Goal: Task Accomplishment & Management: Manage account settings

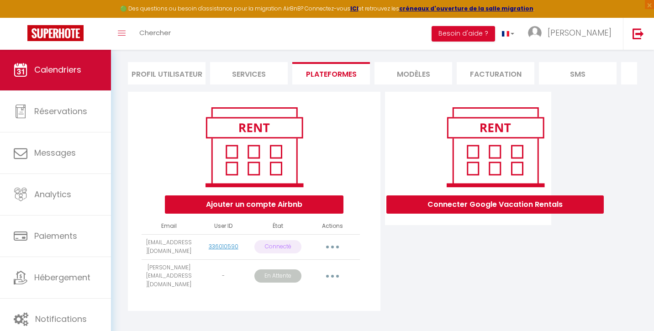
click at [69, 59] on link "Calendriers" at bounding box center [55, 69] width 111 height 41
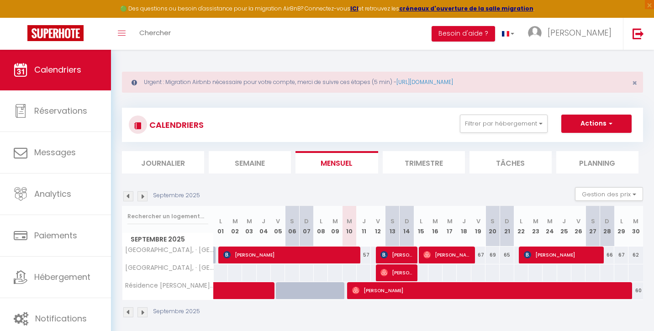
click at [410, 254] on span "[PERSON_NAME]" at bounding box center [396, 254] width 33 height 17
select select "OK"
select select "1"
select select "0"
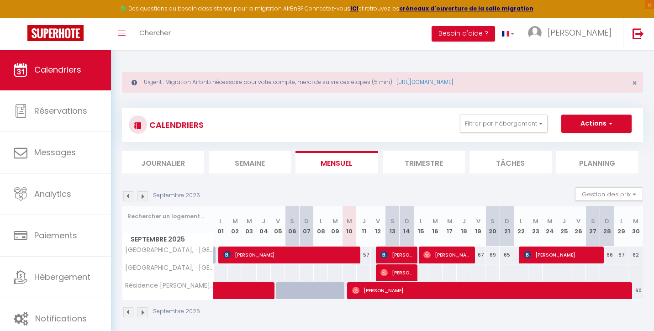
select select "1"
select select
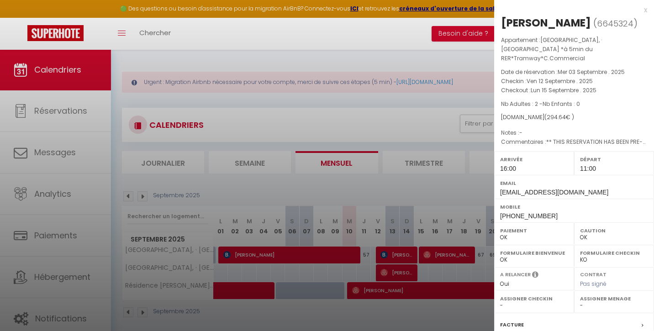
click at [402, 272] on div at bounding box center [327, 165] width 654 height 331
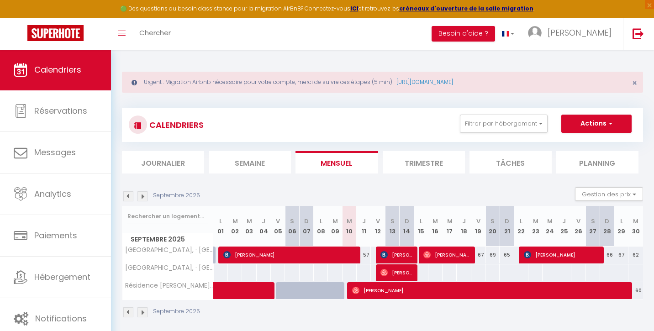
click at [402, 272] on span "[PERSON_NAME]" at bounding box center [396, 272] width 33 height 17
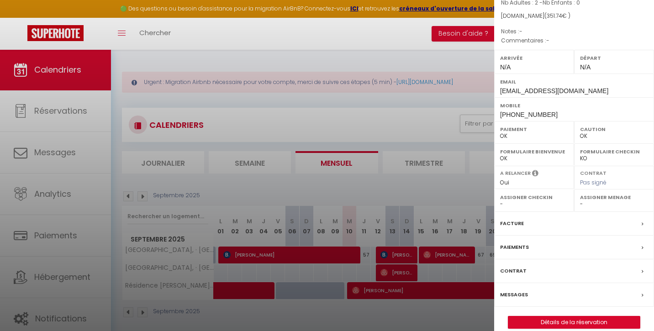
scroll to position [101, 0]
click at [554, 287] on div "Messages" at bounding box center [574, 296] width 160 height 24
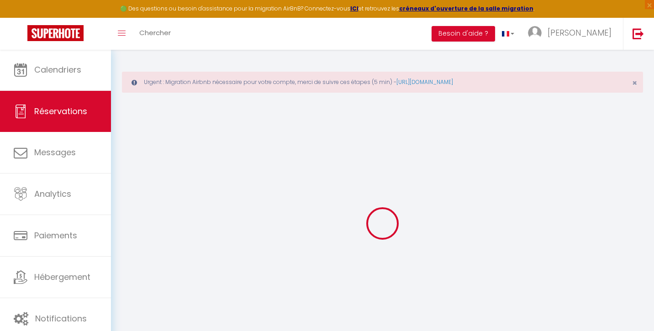
select select
checkbox input "false"
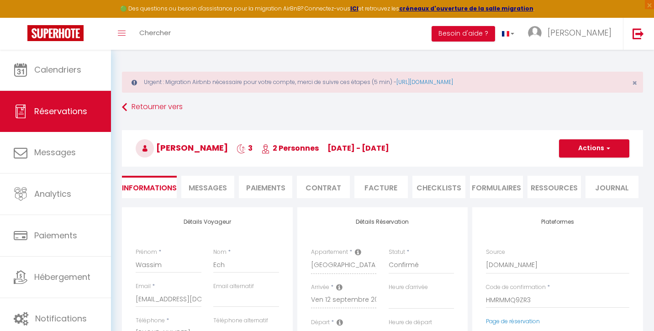
select select
checkbox input "false"
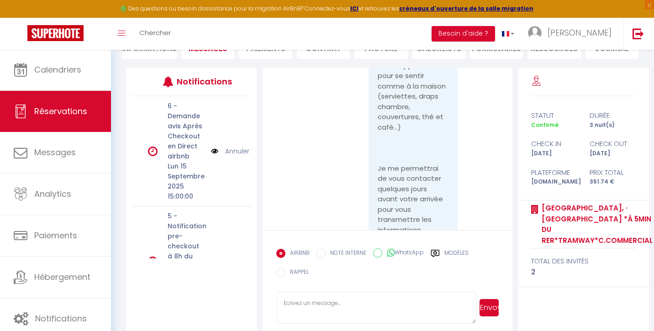
scroll to position [1672, 0]
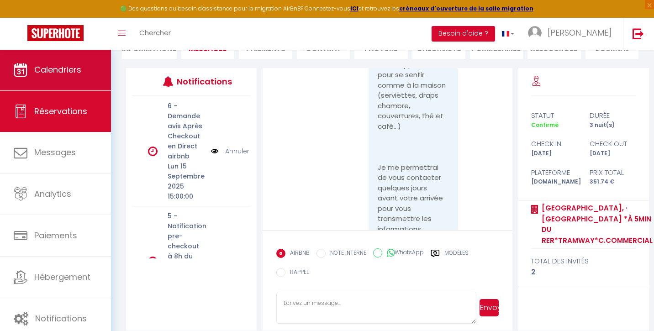
click at [79, 62] on link "Calendriers" at bounding box center [55, 69] width 111 height 41
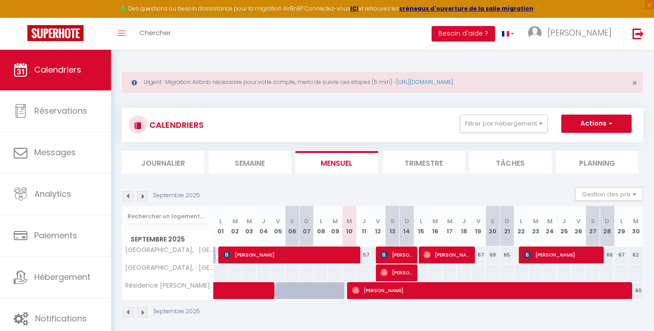
click at [401, 252] on span "[PERSON_NAME]" at bounding box center [396, 254] width 33 height 17
select select "OK"
select select "1"
select select "0"
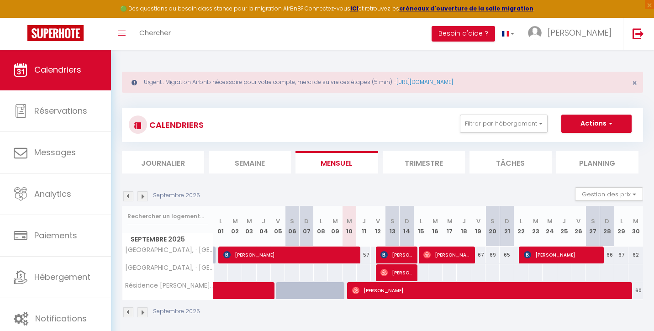
select select "1"
select select
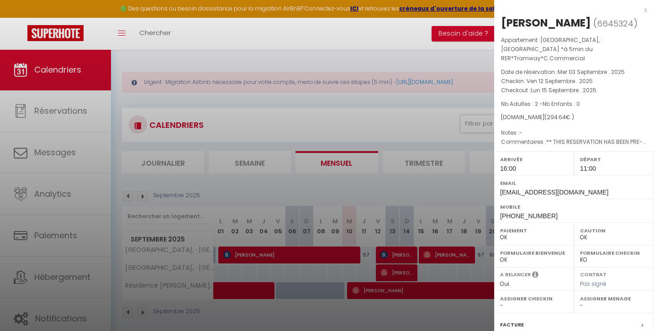
click at [403, 272] on div at bounding box center [327, 165] width 654 height 331
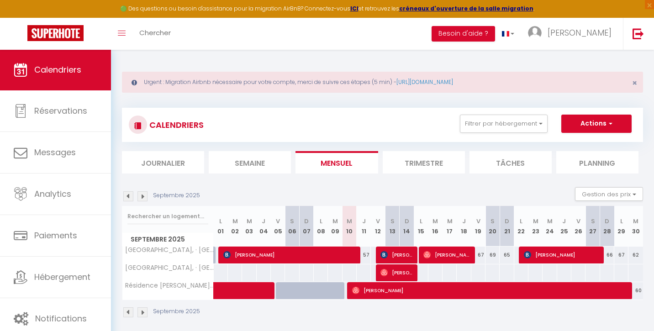
click at [403, 272] on span "[PERSON_NAME]" at bounding box center [396, 272] width 33 height 17
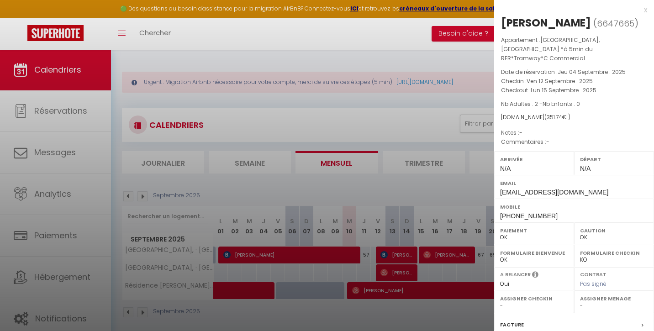
click at [645, 11] on div "x" at bounding box center [570, 10] width 153 height 11
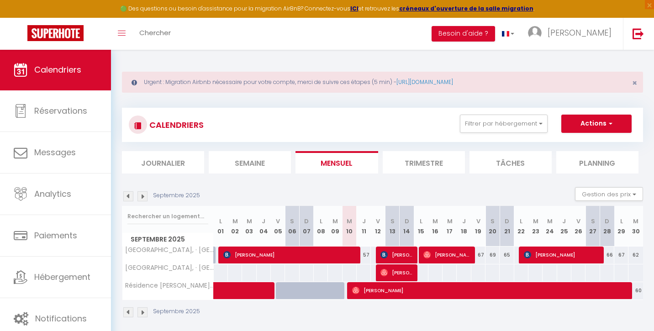
click at [50, 59] on link "Calendriers" at bounding box center [55, 69] width 111 height 41
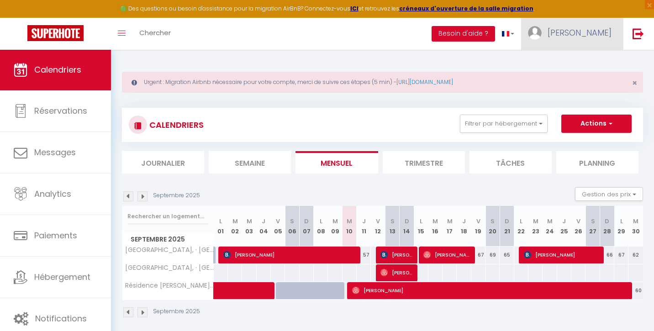
click at [593, 32] on span "[PERSON_NAME]" at bounding box center [580, 32] width 64 height 11
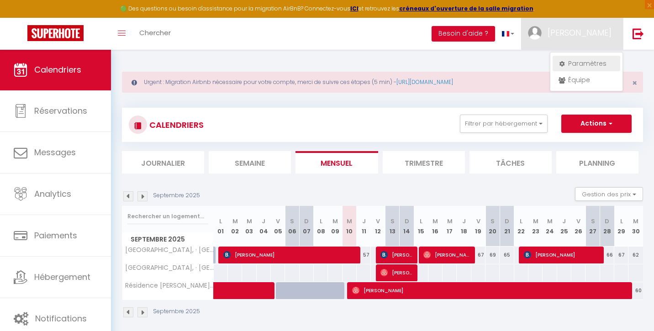
click at [587, 61] on link "Paramètres" at bounding box center [587, 64] width 68 height 16
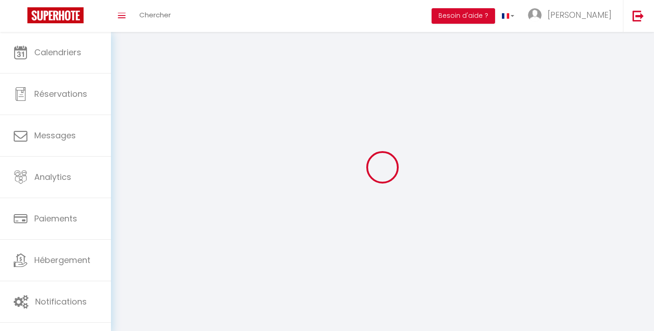
type input "[PERSON_NAME]"
type input "DEMBELE"
type input "0617888917"
type input "[STREET_ADDRESS] Luisant"
type input "91100"
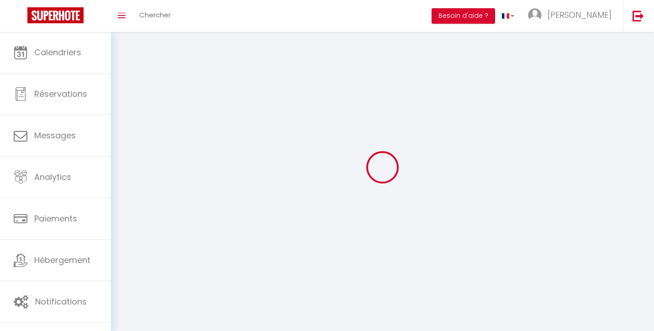
type input "Villabe"
type input "mOwYEwTWX7opRpE41yJ2x2MB0"
type input "ZFecVV4s0Hs0XG7Ij5DeCTpvA"
type input "mOwYEwTWX7opRpE41yJ2x2MB0"
type input "ZFecVV4s0Hs0XG7Ij5DeCTpvA"
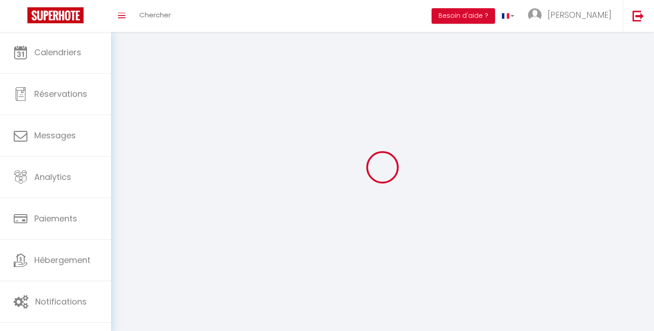
type input "[URL][DOMAIN_NAME]"
select select "28"
select select "fr"
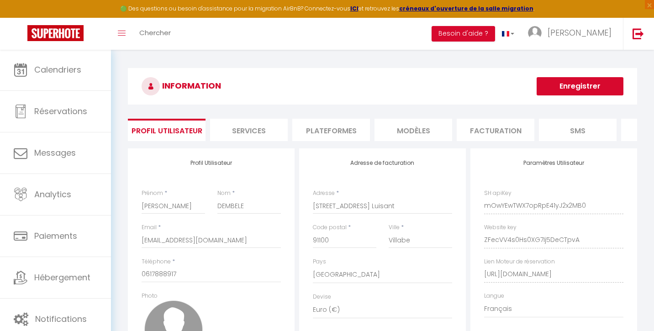
click at [336, 128] on li "Plateformes" at bounding box center [331, 130] width 78 height 22
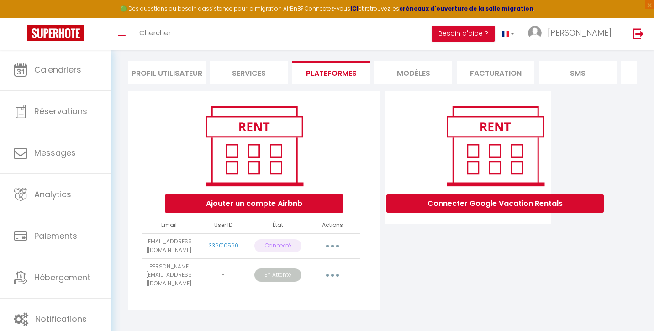
scroll to position [57, 0]
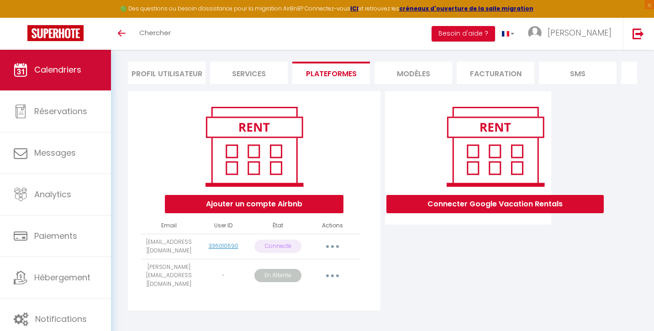
click at [64, 68] on span "Calendriers" at bounding box center [57, 69] width 47 height 11
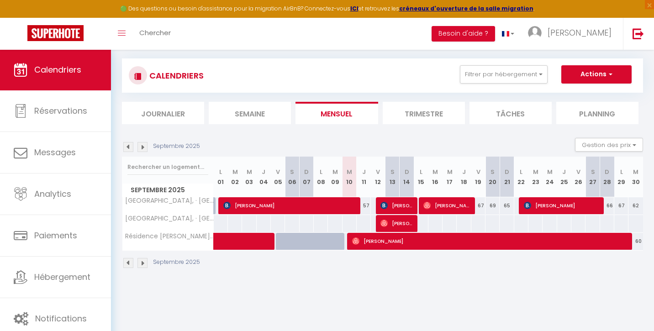
scroll to position [49, 0]
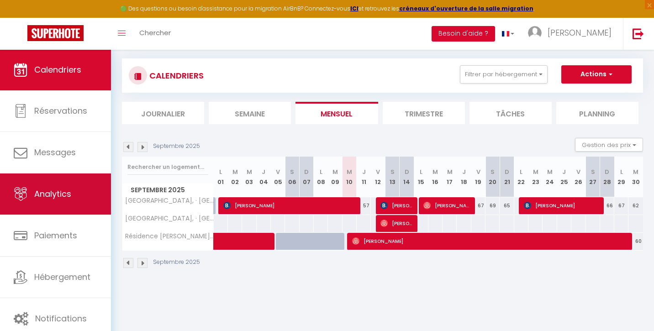
click at [47, 192] on span "Analytics" at bounding box center [52, 193] width 37 height 11
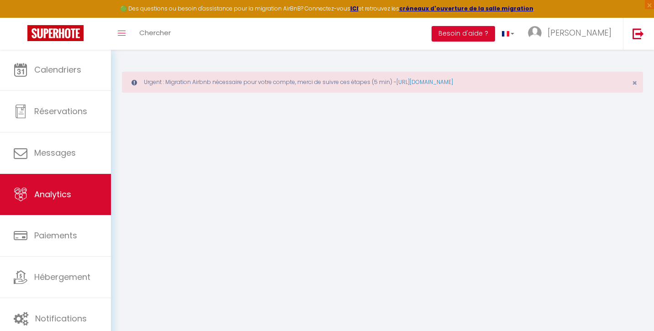
select select "2025"
select select "9"
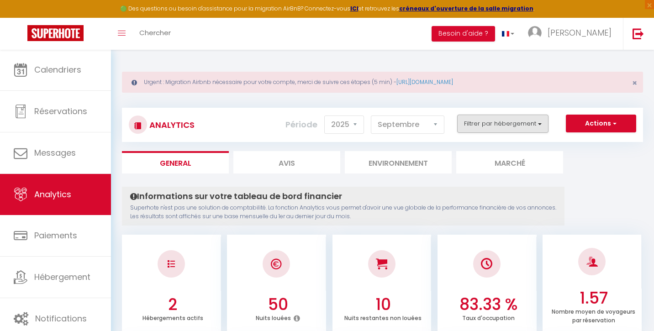
click at [530, 126] on button "Filtrer par hébergement" at bounding box center [502, 124] width 91 height 18
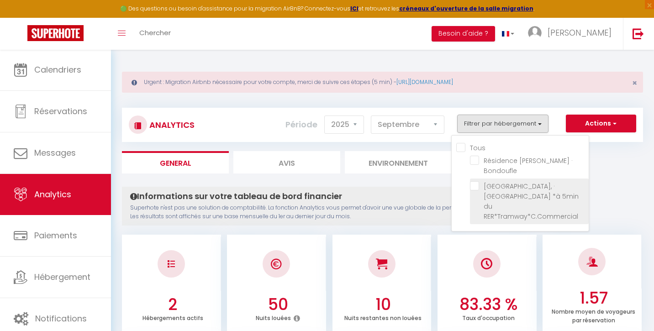
click at [476, 188] on RER\*Tramway\*C\ "checkbox" at bounding box center [529, 185] width 119 height 9
checkbox RER\*Tramway\*C\ "true"
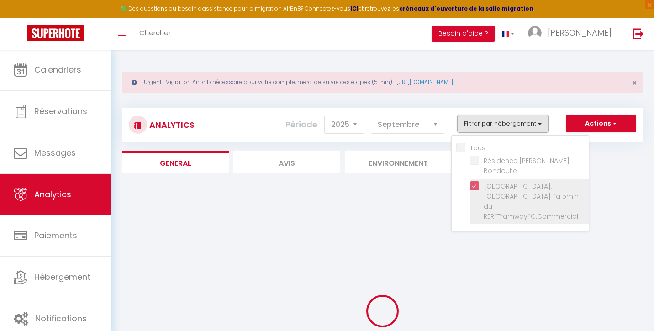
checkbox Bondoufle "false"
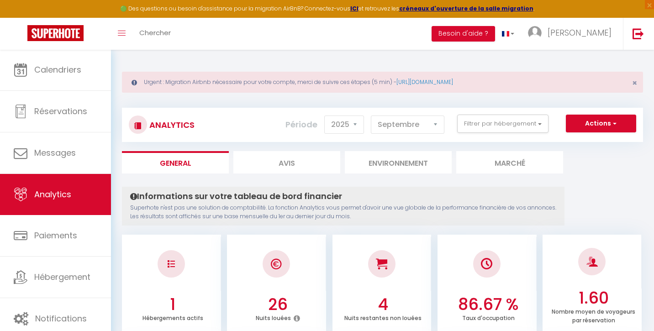
click at [526, 166] on li "Marché" at bounding box center [509, 162] width 107 height 22
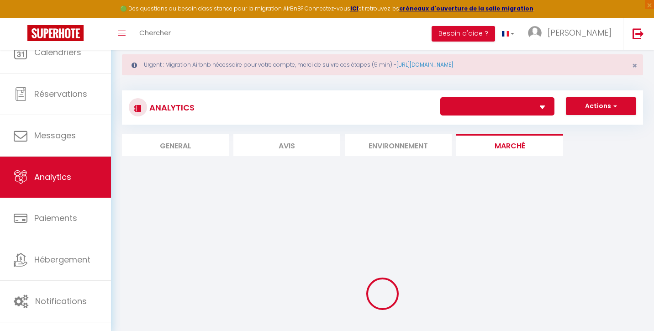
select select "36203"
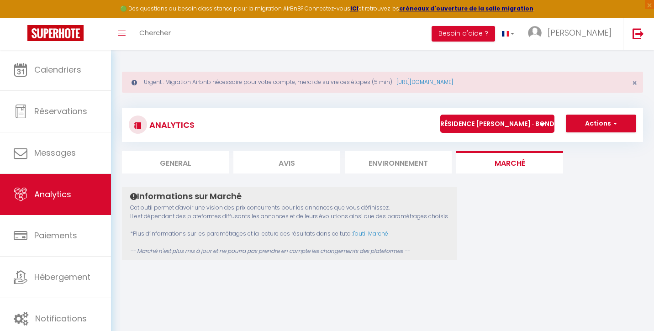
click at [401, 161] on li "Environnement" at bounding box center [398, 162] width 107 height 22
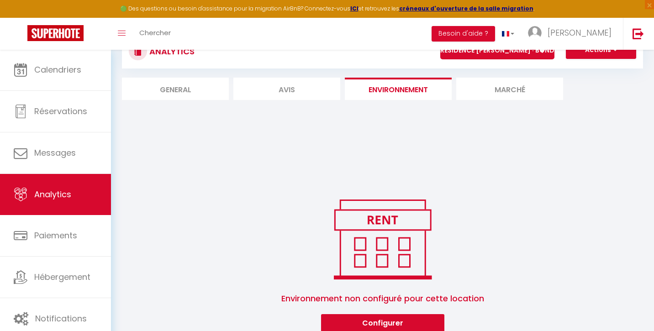
click at [290, 84] on li "Avis" at bounding box center [286, 89] width 107 height 22
select select "2025"
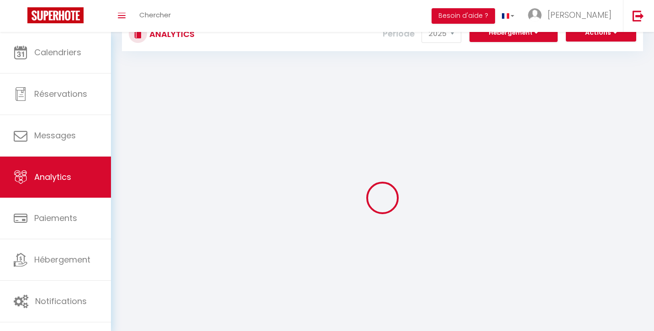
scroll to position [11, 0]
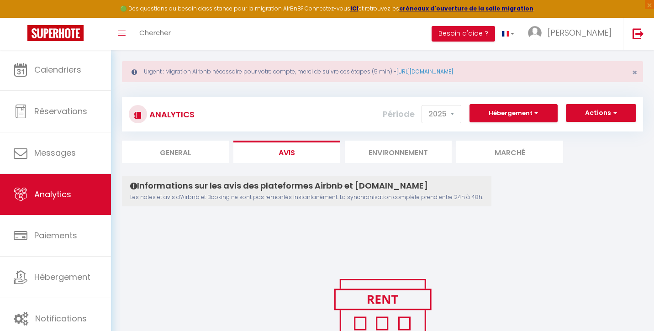
click at [180, 152] on li "General" at bounding box center [175, 152] width 107 height 22
select select "2025"
select select "9"
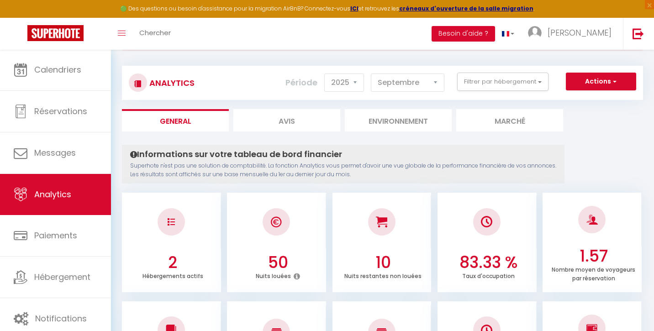
scroll to position [40, 0]
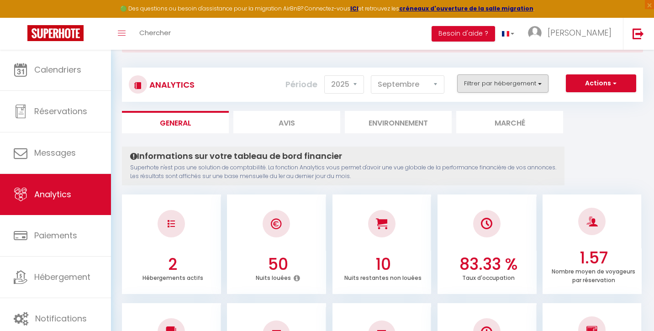
click at [488, 81] on button "Filtrer par hébergement" at bounding box center [502, 83] width 91 height 18
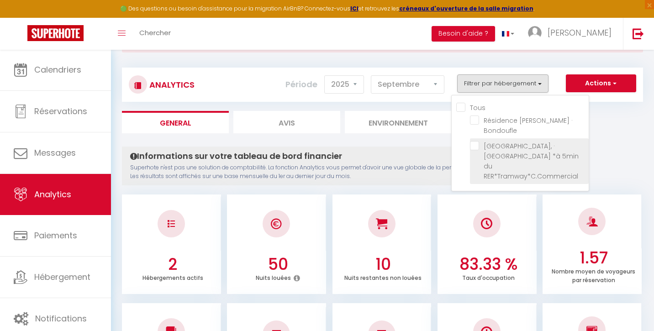
click at [474, 148] on RER\*Tramway\*C\ "checkbox" at bounding box center [529, 145] width 119 height 9
checkbox RER\*Tramway\*C\ "true"
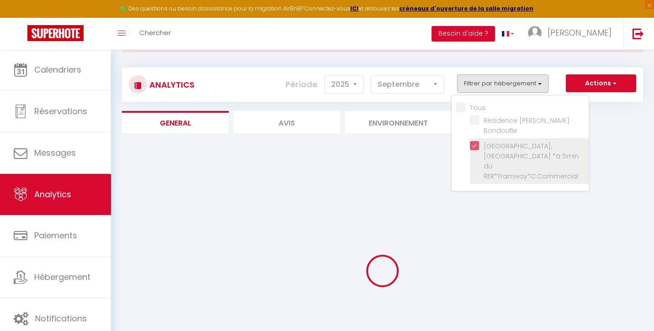
checkbox Bondoufle "false"
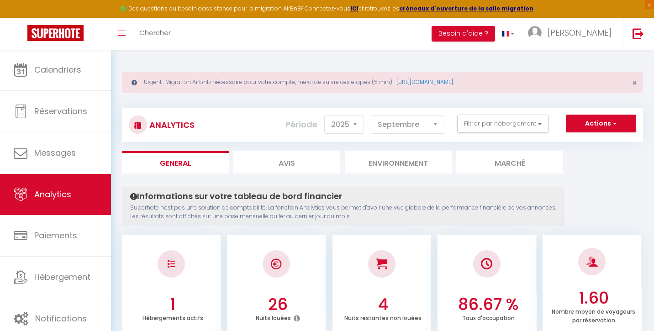
scroll to position [0, 0]
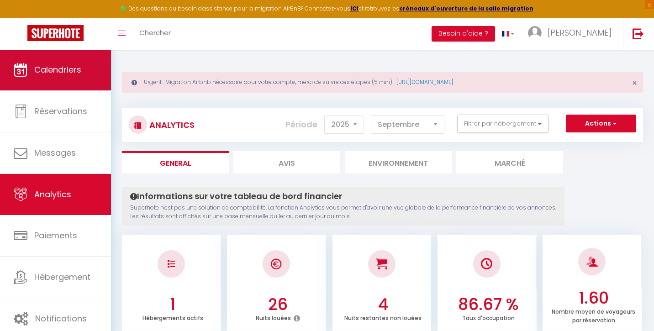
click at [69, 69] on span "Calendriers" at bounding box center [57, 69] width 47 height 11
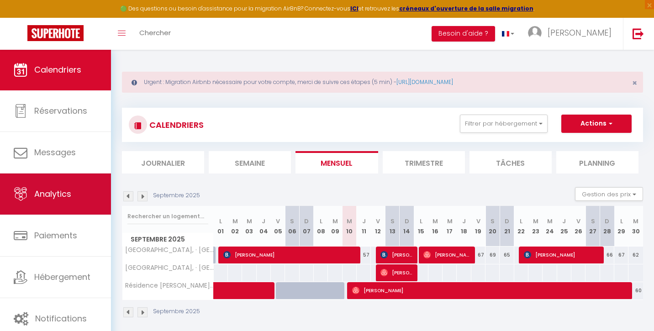
click at [81, 199] on link "Analytics" at bounding box center [55, 194] width 111 height 41
select select "2025"
select select "9"
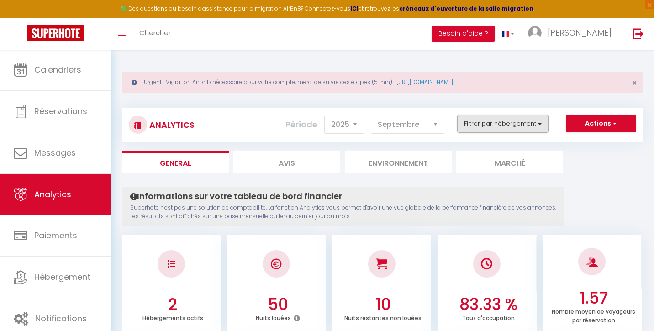
click at [533, 123] on button "Filtrer par hébergement" at bounding box center [502, 124] width 91 height 18
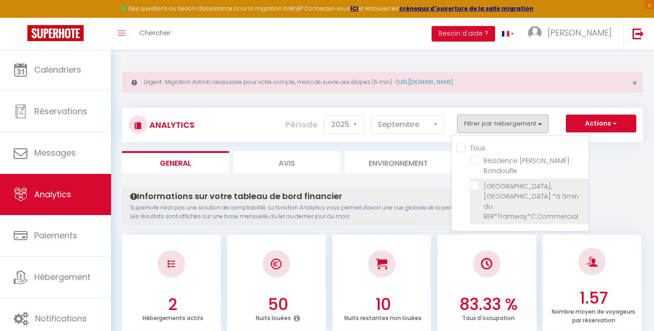
click at [475, 188] on RER\*Tramway\*C\ "checkbox" at bounding box center [529, 185] width 119 height 9
checkbox RER\*Tramway\*C\ "true"
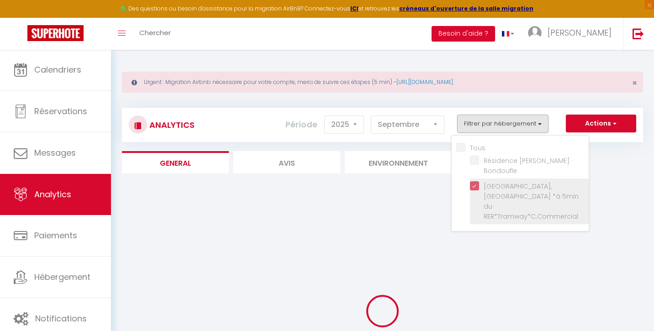
checkbox Bondoufle "false"
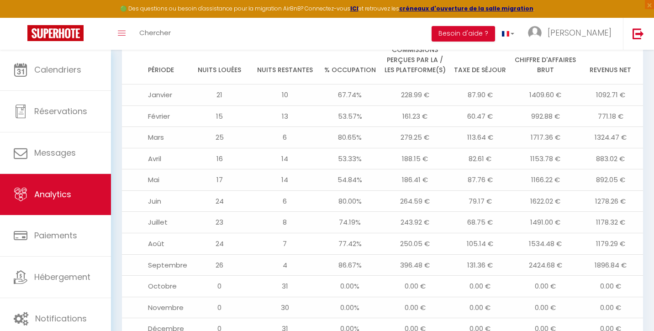
scroll to position [1042, 0]
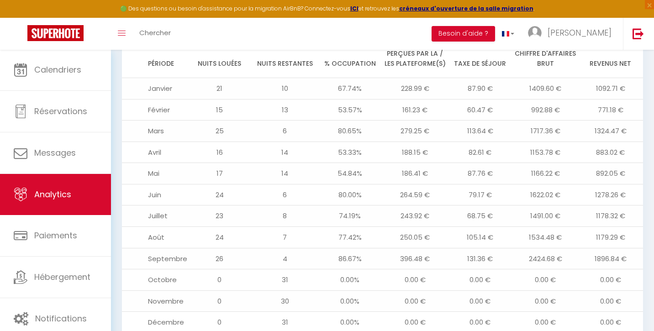
click at [598, 312] on td "0.00 €" at bounding box center [610, 322] width 65 height 21
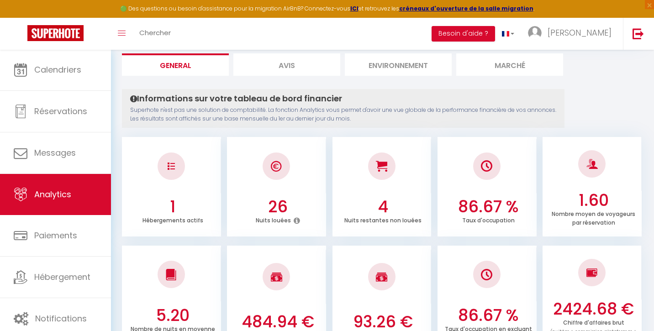
scroll to position [64, 0]
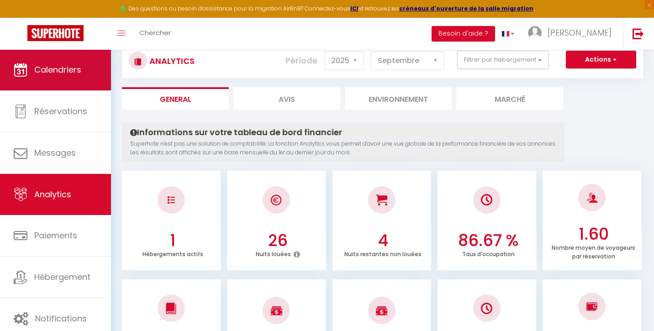
click at [61, 74] on span "Calendriers" at bounding box center [57, 69] width 47 height 11
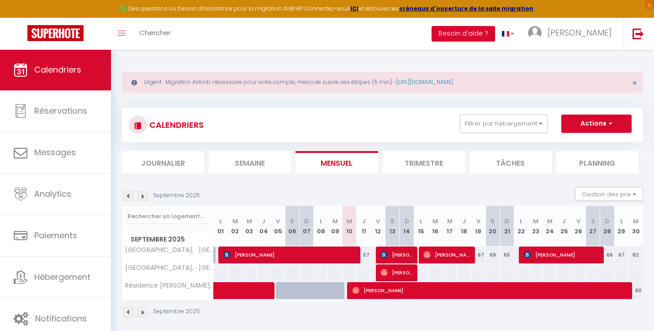
click at [312, 253] on span "[PERSON_NAME]" at bounding box center [289, 254] width 132 height 17
select select "OK"
select select "1"
select select "0"
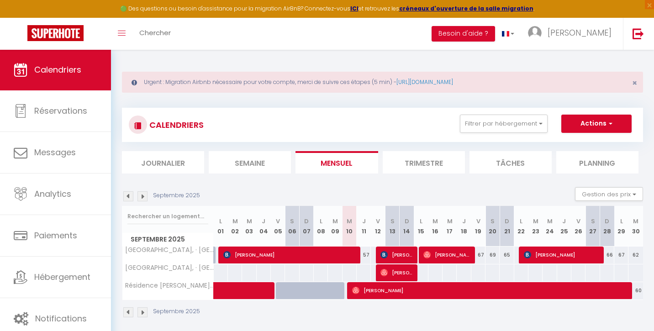
select select "1"
select select
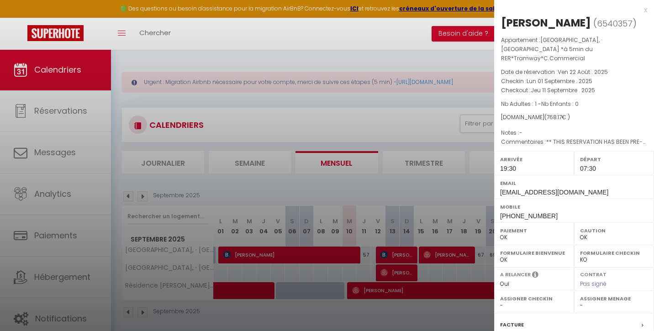
click at [401, 257] on div at bounding box center [327, 165] width 654 height 331
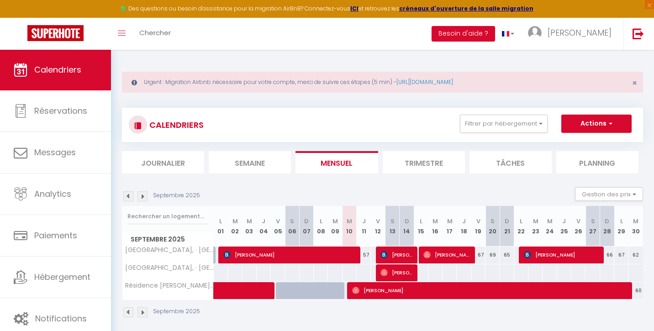
click at [406, 272] on span "[PERSON_NAME]" at bounding box center [396, 272] width 33 height 17
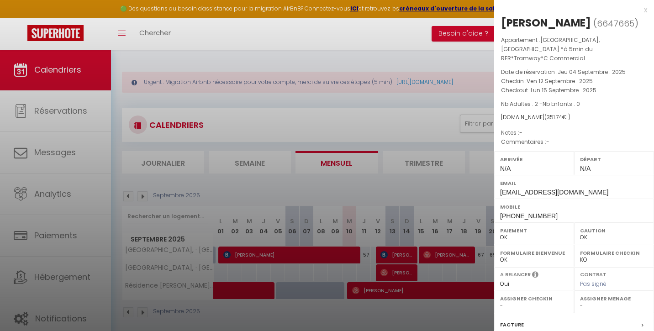
click at [453, 254] on div at bounding box center [327, 165] width 654 height 331
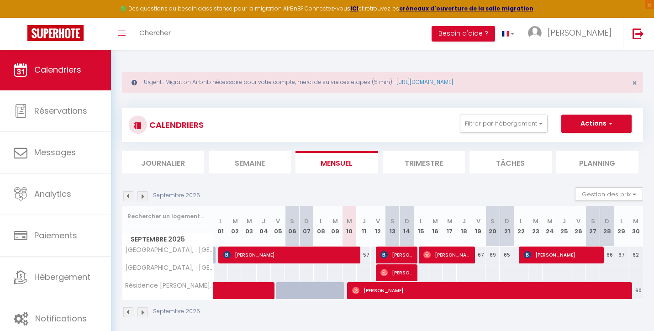
click at [453, 254] on body "🟢 Des questions ou besoin d'assistance pour la migration AirBnB? Connectez-vous…" at bounding box center [327, 214] width 654 height 331
click at [449, 255] on span "[PERSON_NAME]" at bounding box center [446, 254] width 47 height 17
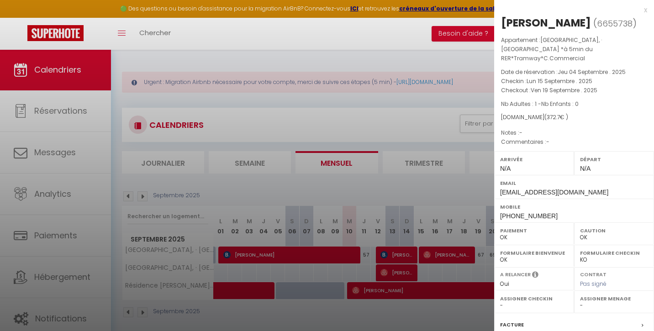
click at [477, 268] on div at bounding box center [327, 165] width 654 height 331
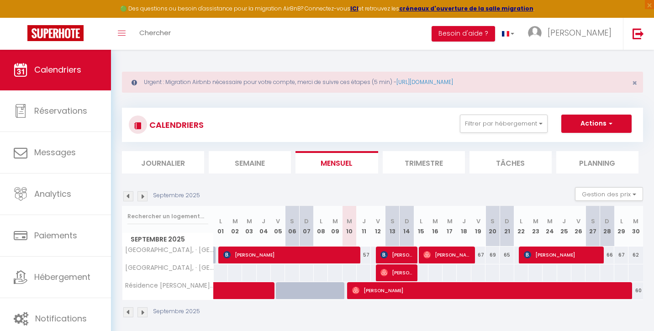
click at [541, 255] on span "[PERSON_NAME]" at bounding box center [561, 254] width 75 height 17
select select "1"
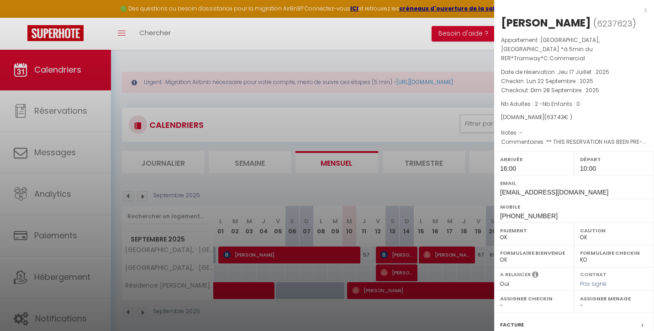
click at [473, 189] on div at bounding box center [327, 165] width 654 height 331
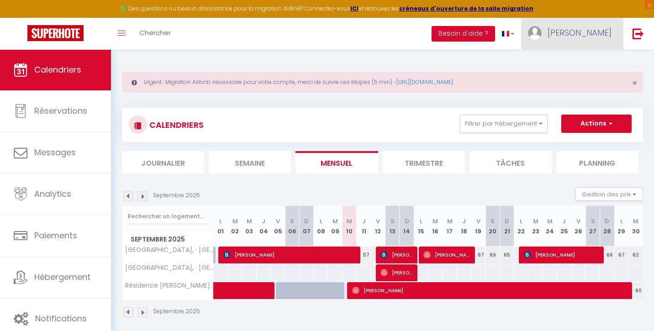
click at [602, 29] on span "[PERSON_NAME]" at bounding box center [580, 32] width 64 height 11
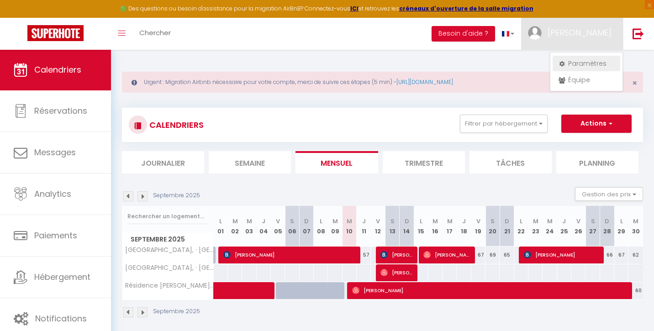
click at [591, 64] on link "Paramètres" at bounding box center [587, 64] width 68 height 16
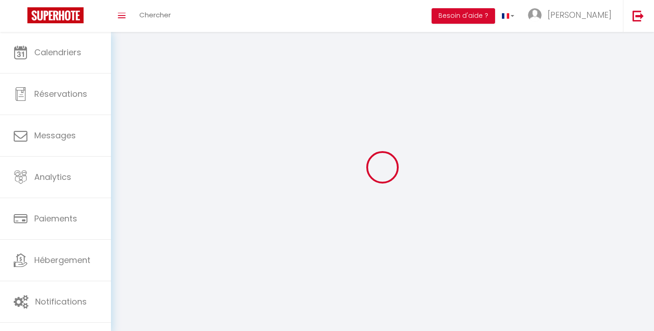
type input "[PERSON_NAME]"
type input "DEMBELE"
type input "0617888917"
type input "[STREET_ADDRESS] Luisant"
type input "91100"
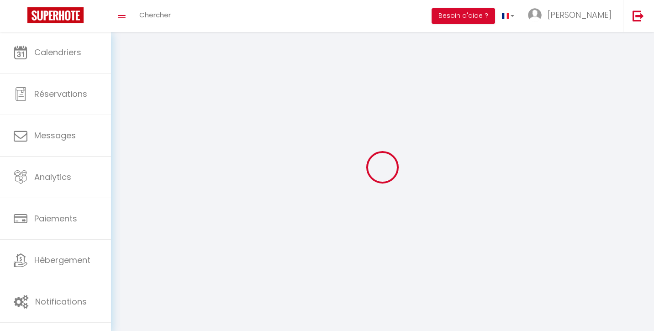
type input "Villabe"
type input "mOwYEwTWX7opRpE41yJ2x2MB0"
type input "ZFecVV4s0Hs0XG7Ij5DeCTpvA"
type input "[URL][DOMAIN_NAME]"
select select "1"
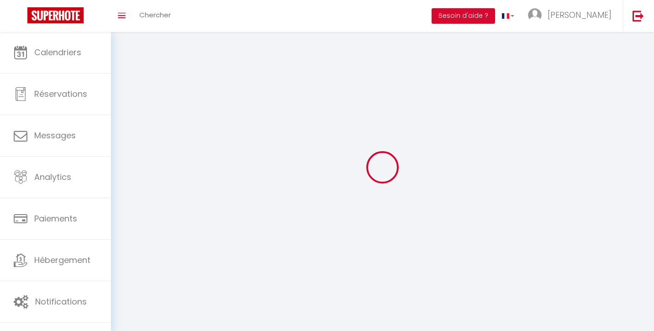
select select "28"
select select "fr"
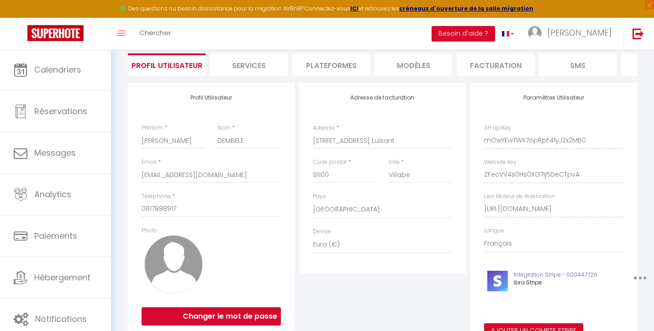
scroll to position [42, 0]
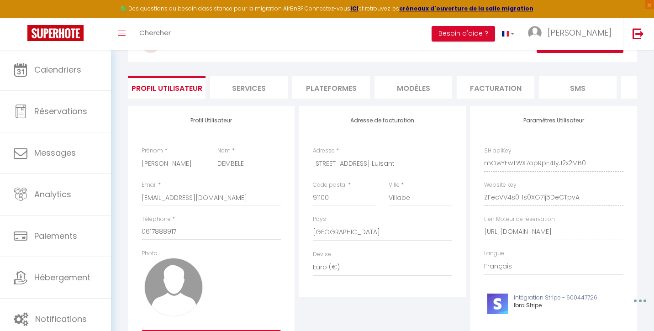
click at [328, 86] on li "Plateformes" at bounding box center [331, 87] width 78 height 22
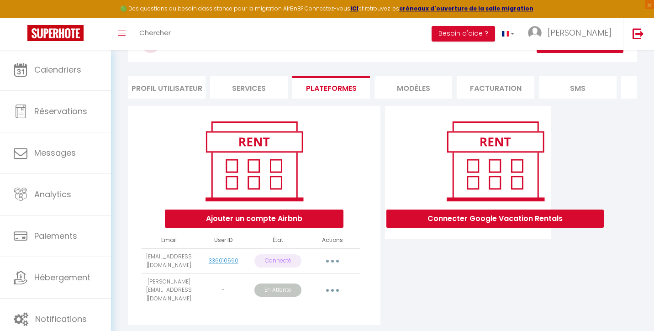
scroll to position [47, 0]
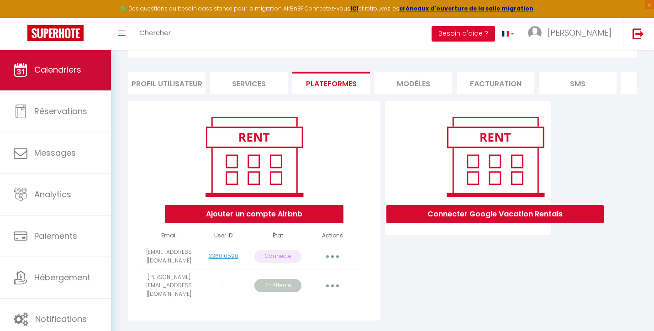
click at [73, 71] on span "Calendriers" at bounding box center [57, 69] width 47 height 11
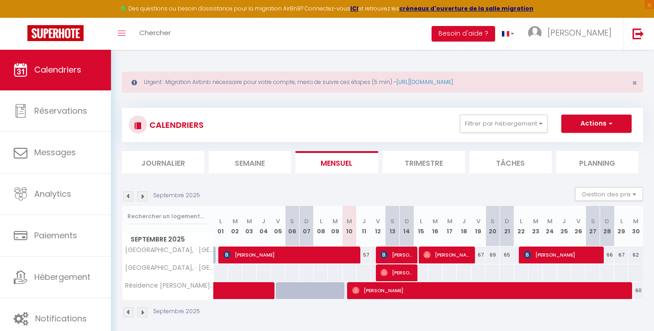
click at [349, 254] on span "[PERSON_NAME]" at bounding box center [289, 254] width 132 height 17
select select "OK"
select select "1"
select select "0"
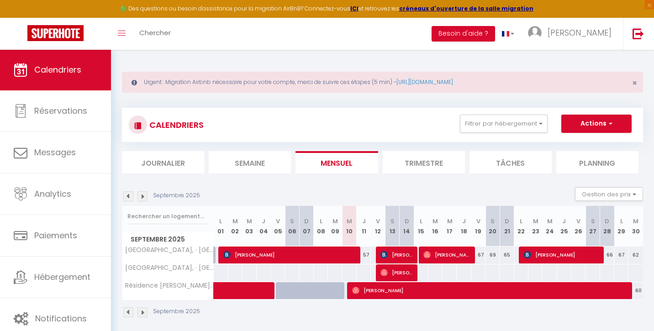
select select "1"
select select
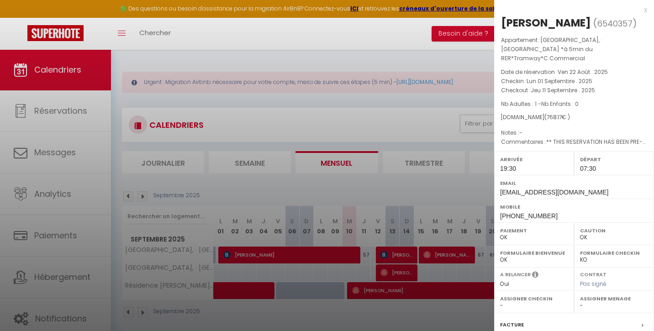
click at [413, 114] on div at bounding box center [327, 165] width 654 height 331
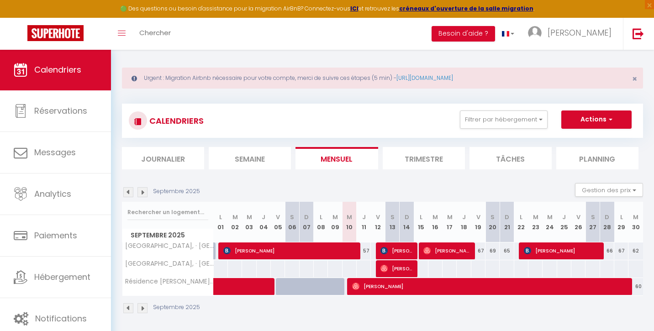
scroll to position [6, 0]
